Goal: Transaction & Acquisition: Purchase product/service

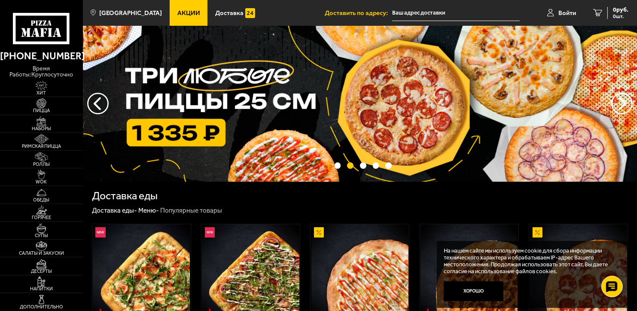
click at [307, 82] on img at bounding box center [360, 104] width 554 height 156
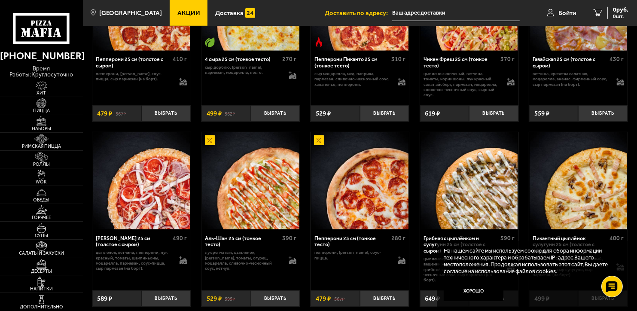
scroll to position [602, 0]
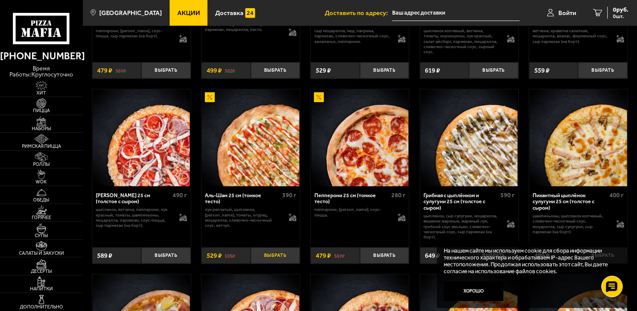
click at [279, 263] on button "Выбрать" at bounding box center [275, 255] width 49 height 16
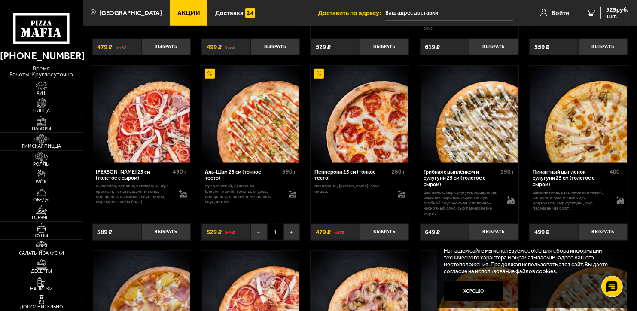
scroll to position [644, 0]
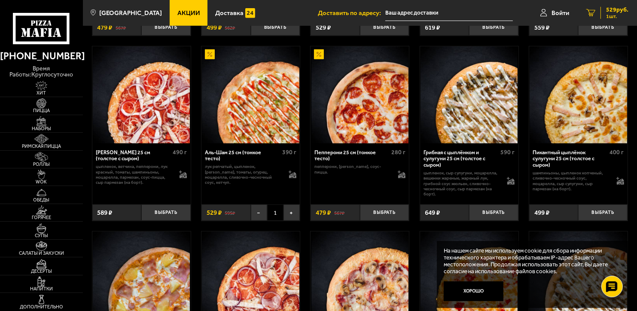
click at [625, 12] on span "529 руб." at bounding box center [617, 10] width 22 height 6
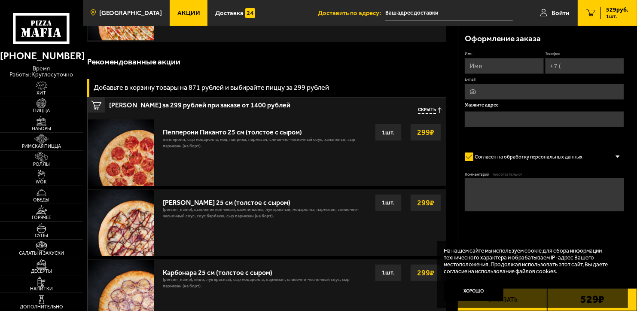
scroll to position [43, 0]
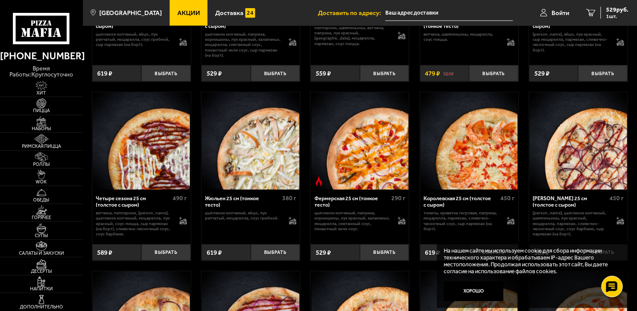
scroll to position [1332, 0]
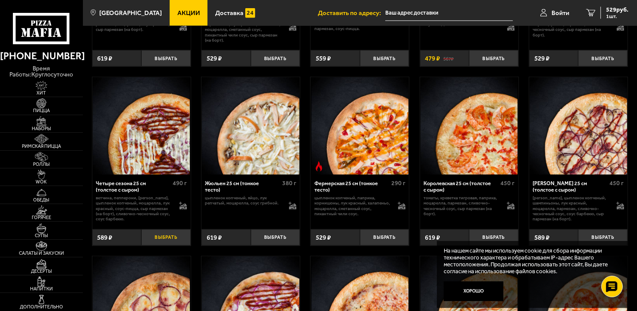
click at [162, 241] on button "Выбрать" at bounding box center [165, 237] width 49 height 16
click at [168, 244] on span "1" at bounding box center [166, 237] width 16 height 16
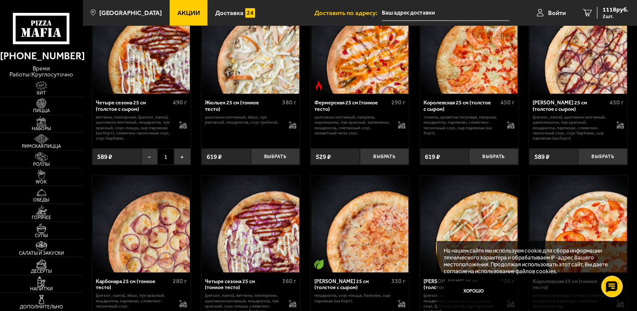
scroll to position [1461, 0]
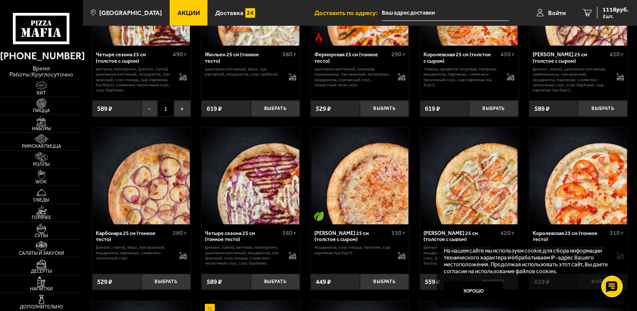
click at [153, 115] on button "−" at bounding box center [149, 109] width 16 height 16
click at [274, 286] on button "Выбрать" at bounding box center [275, 282] width 49 height 16
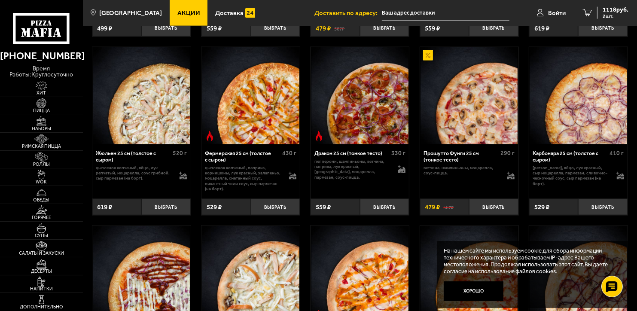
scroll to position [1203, 0]
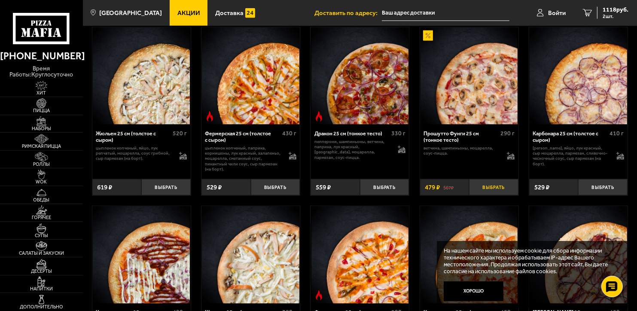
click at [498, 194] on button "Выбрать" at bounding box center [493, 187] width 49 height 16
click at [630, 6] on link "3 1335 руб. 3 шт." at bounding box center [605, 13] width 63 height 26
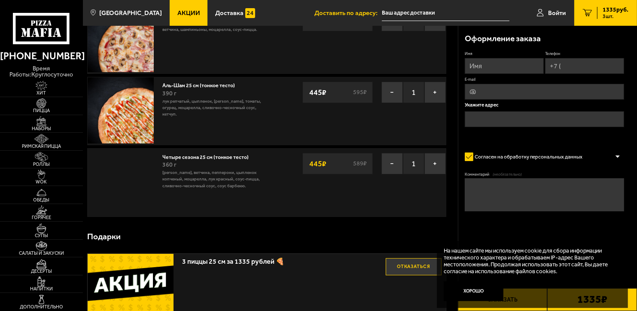
scroll to position [129, 0]
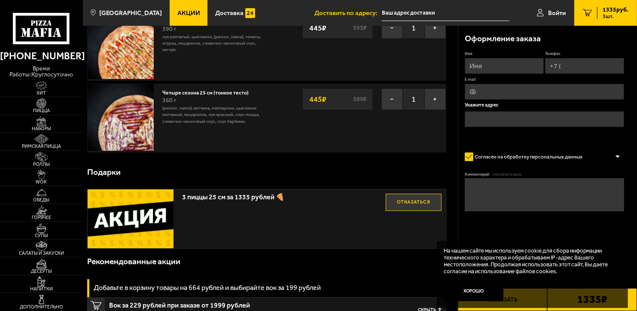
click at [514, 64] on input "Имя" at bounding box center [504, 66] width 79 height 16
type input "[PERSON_NAME]"
type input "[PHONE_NUMBER]"
type input "[EMAIL_ADDRESS][DOMAIN_NAME]"
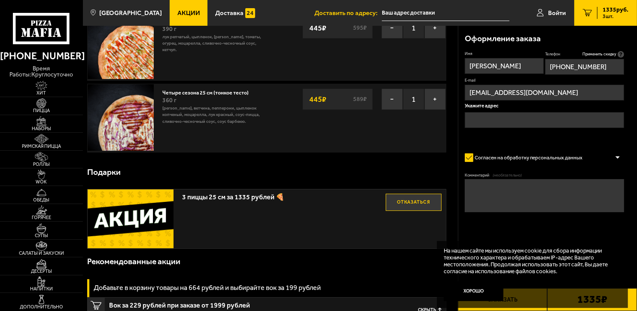
type input "[PERSON_NAME]"
click at [519, 119] on input "text" at bounding box center [544, 120] width 159 height 16
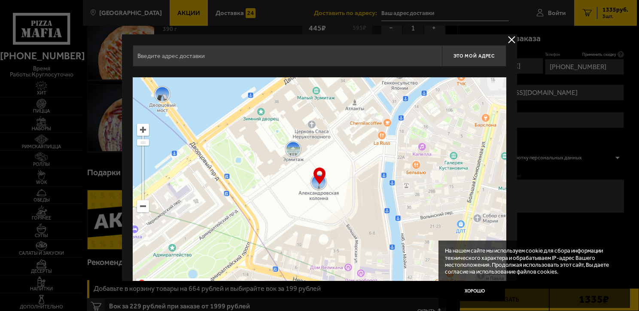
click at [247, 53] on input "text" at bounding box center [287, 55] width 309 height 21
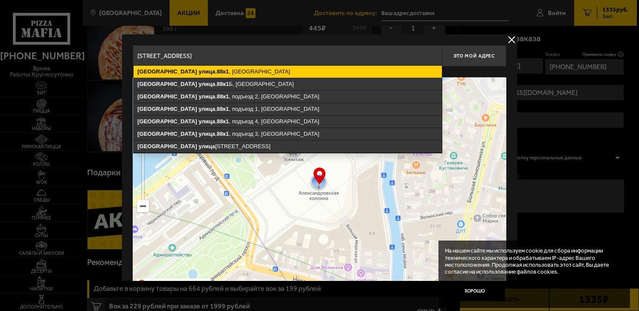
click at [293, 71] on ymaps "[STREET_ADDRESS]" at bounding box center [288, 72] width 308 height 12
type input "[STREET_ADDRESS]"
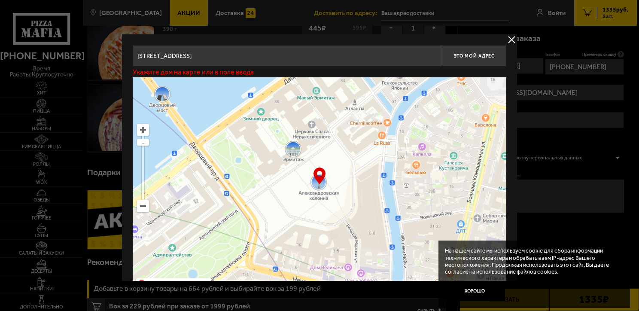
type input "[STREET_ADDRESS]"
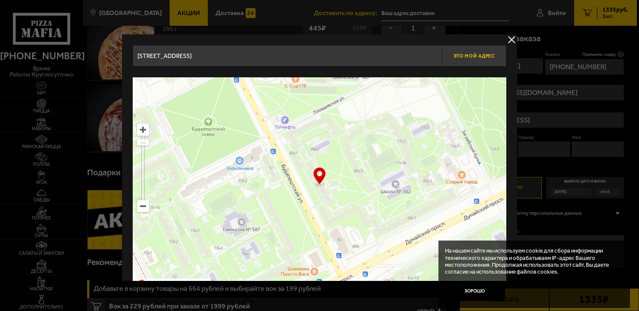
click at [466, 56] on span "Это мой адрес" at bounding box center [474, 56] width 41 height 6
type input "[STREET_ADDRESS]"
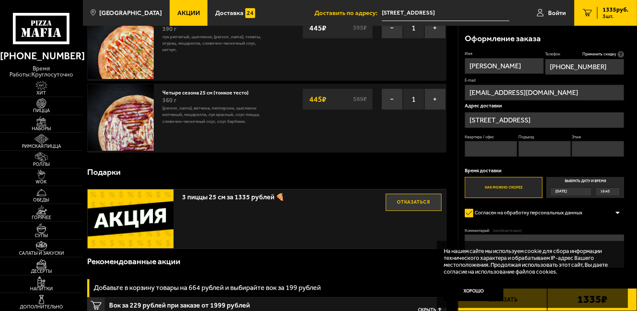
click at [496, 147] on input "Квартира / офис" at bounding box center [491, 149] width 52 height 16
type input "276"
type input "4"
click at [612, 190] on div "16:45" at bounding box center [608, 192] width 24 height 8
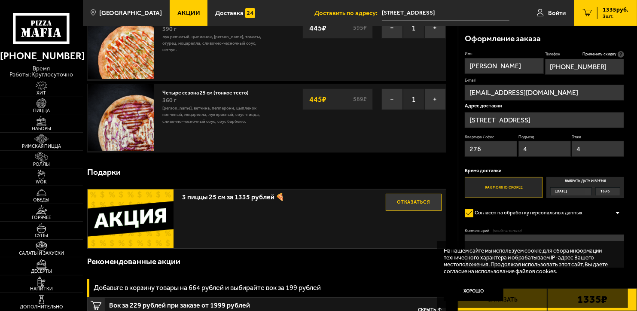
click at [0, 0] on input "Выбрать дату и время [DATE] 16:45" at bounding box center [0, 0] width 0 height 0
click at [608, 190] on span "16:45" at bounding box center [605, 192] width 9 height 8
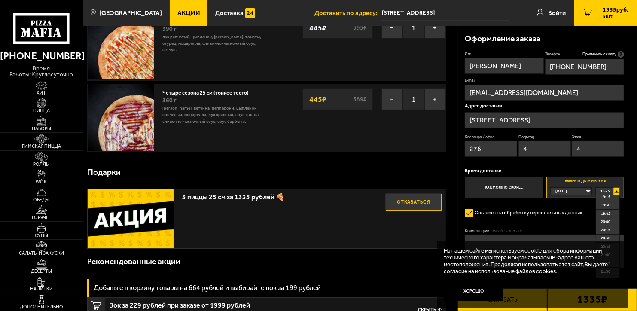
scroll to position [86, 0]
click at [614, 220] on li "20:00" at bounding box center [607, 221] width 23 height 8
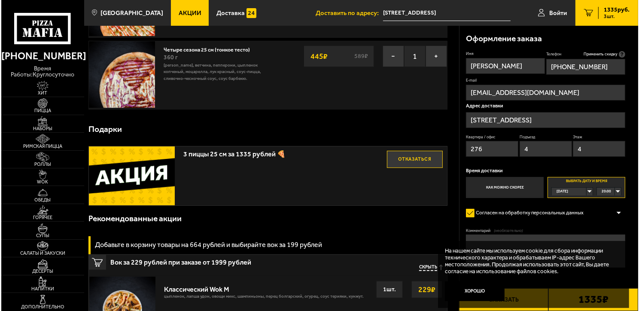
scroll to position [258, 0]
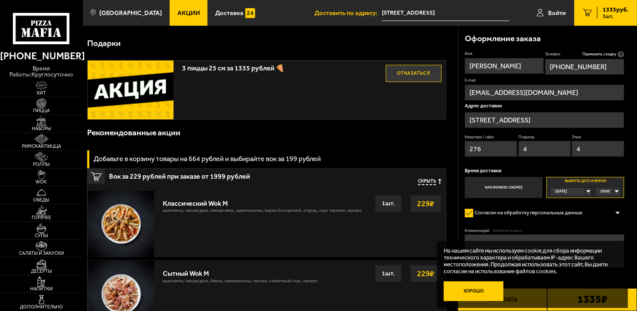
click at [470, 289] on button "Хорошо" at bounding box center [474, 291] width 60 height 20
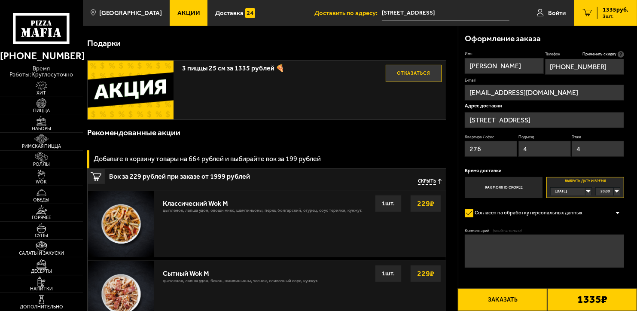
click at [518, 295] on button "Заказать" at bounding box center [503, 299] width 90 height 23
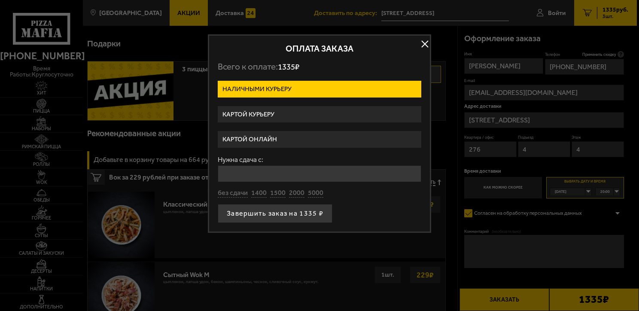
click at [322, 113] on label "Картой курьеру" at bounding box center [320, 114] width 204 height 17
click at [0, 0] on input "Картой курьеру" at bounding box center [0, 0] width 0 height 0
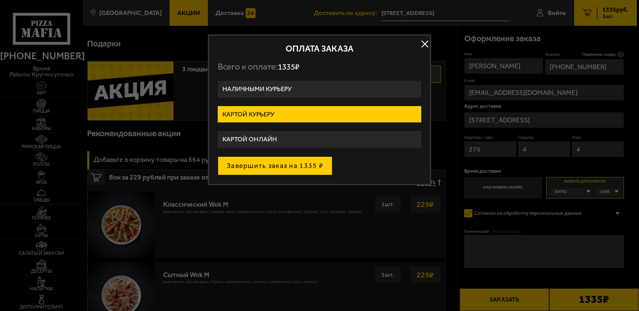
click at [300, 164] on button "Завершить заказ на 1335 ₽" at bounding box center [275, 165] width 115 height 19
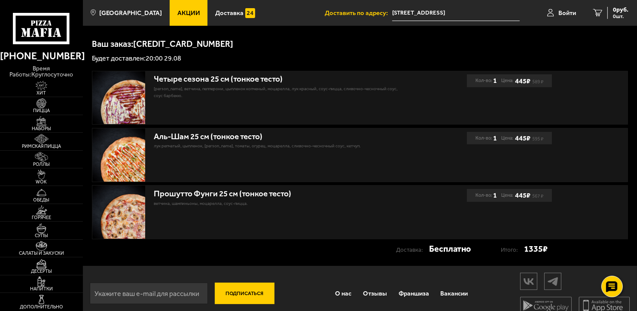
scroll to position [160, 0]
